Goal: Information Seeking & Learning: Learn about a topic

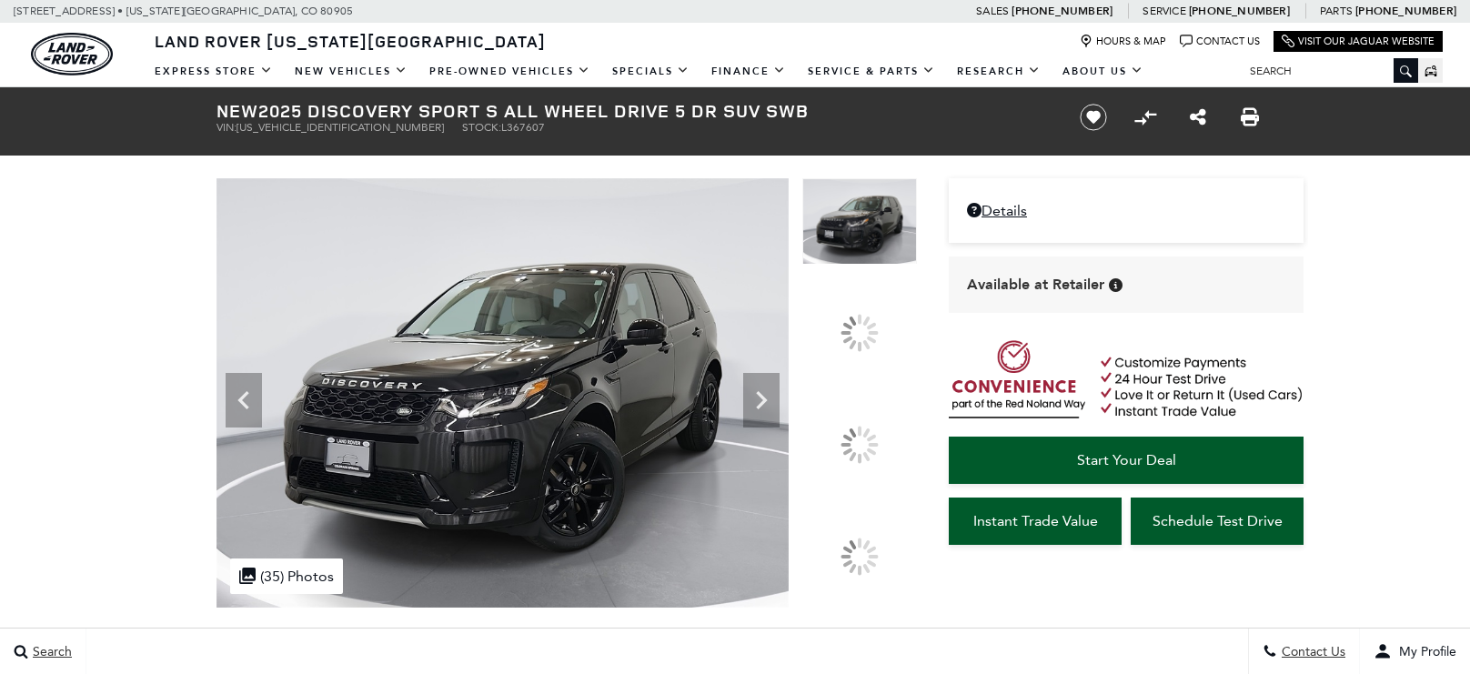
click at [780, 418] on icon at bounding box center [761, 400] width 36 height 36
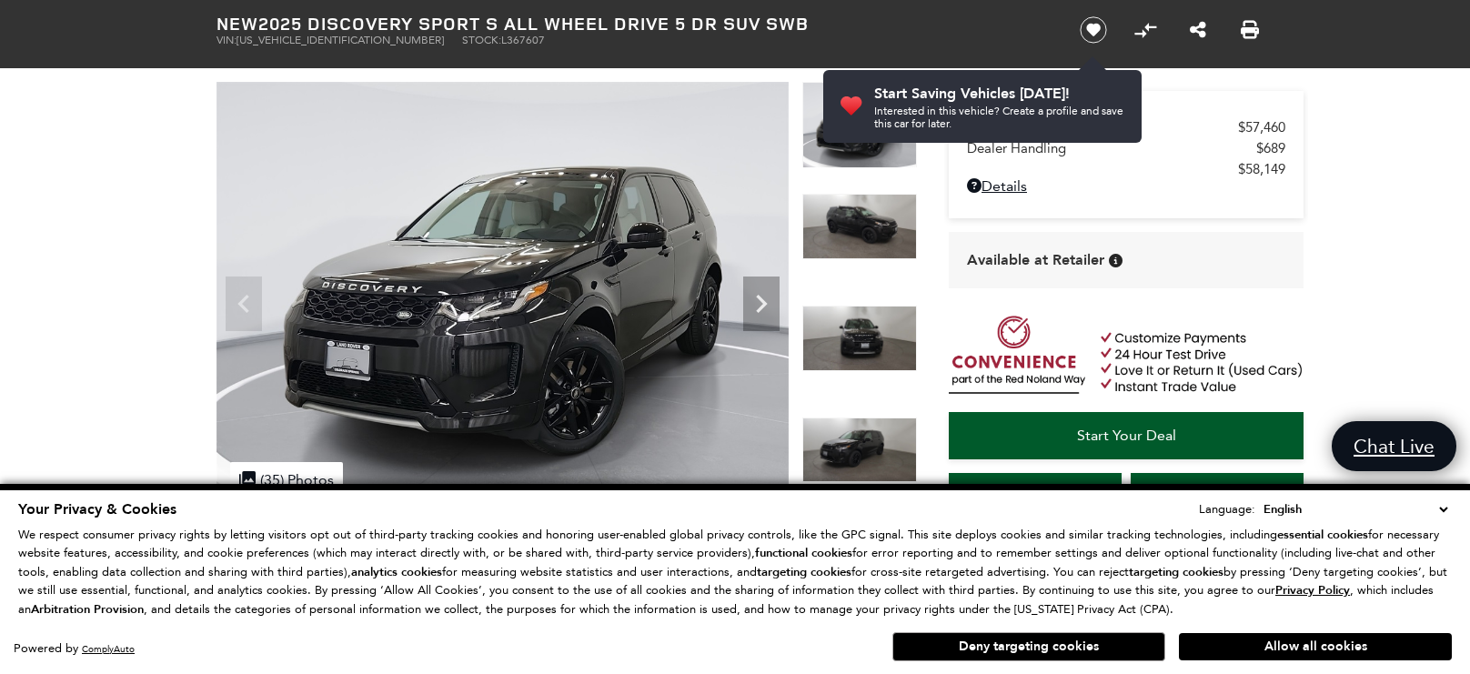
scroll to position [165, 0]
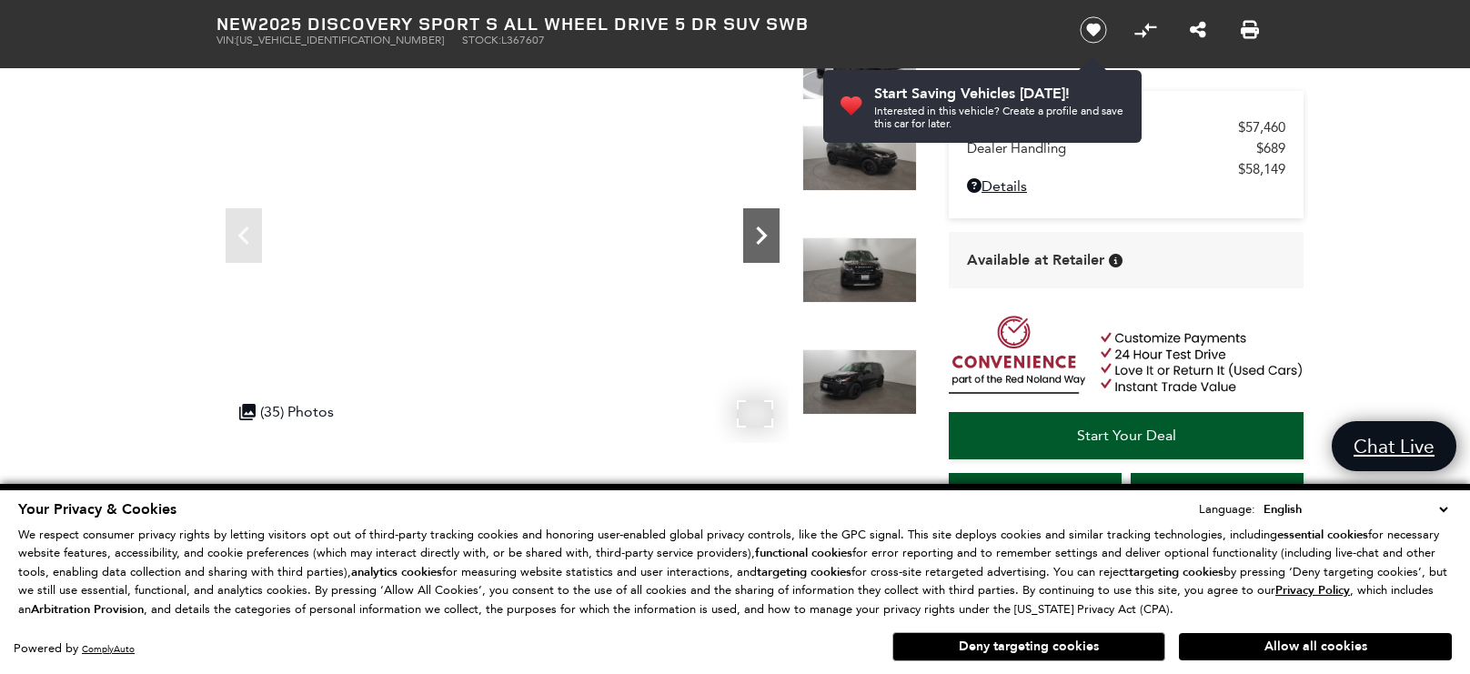
click at [762, 222] on icon "Next" at bounding box center [761, 235] width 36 height 36
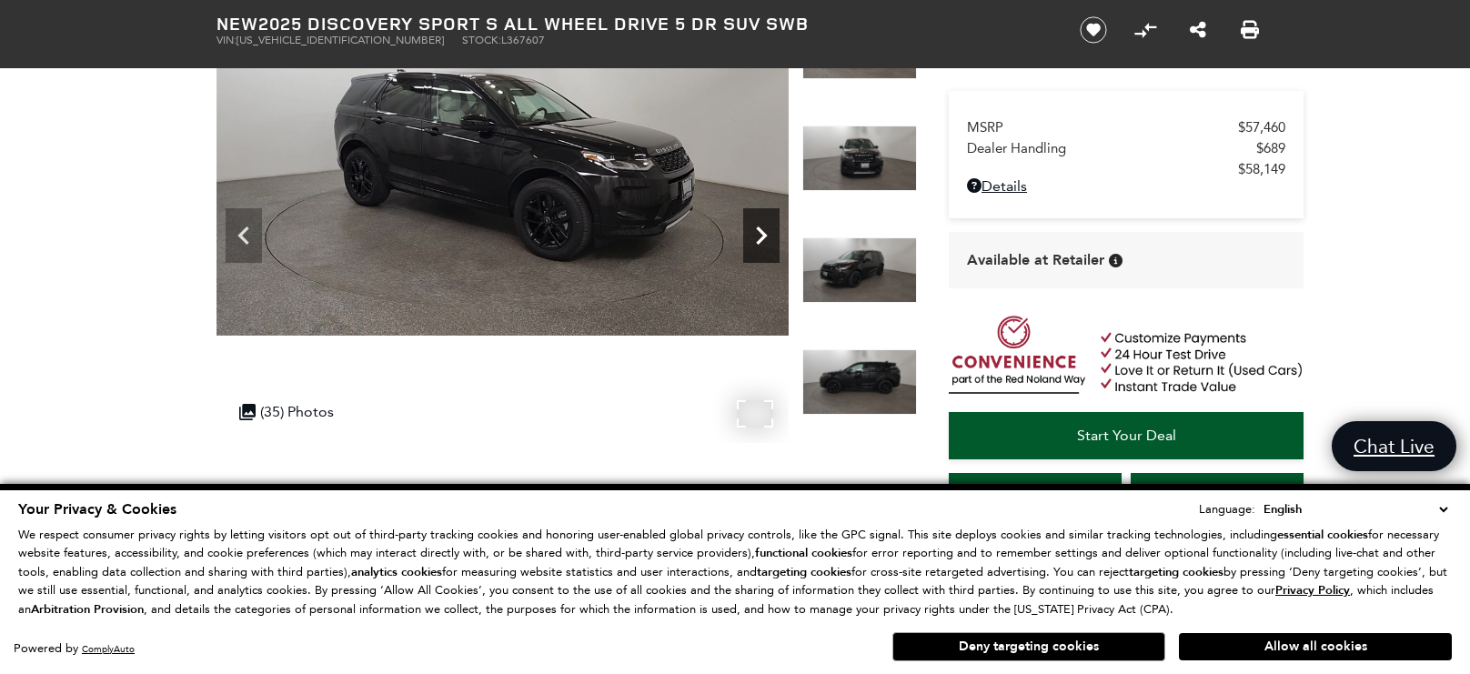
click at [762, 222] on icon "Next" at bounding box center [761, 235] width 36 height 36
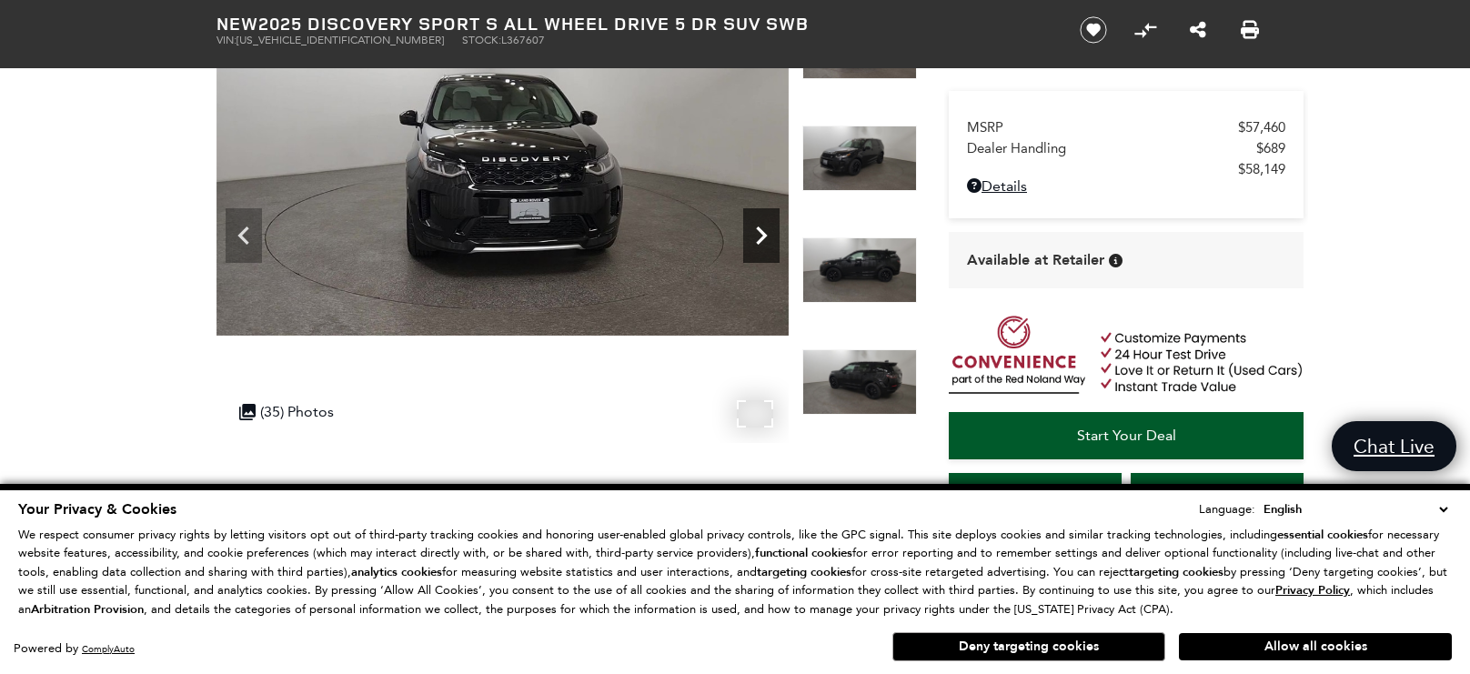
click at [762, 222] on icon "Next" at bounding box center [761, 235] width 36 height 36
